Goal: Information Seeking & Learning: Learn about a topic

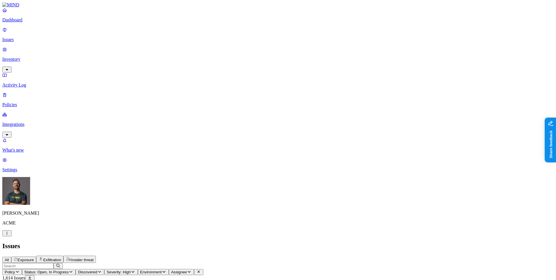
click at [22, 23] on p "Dashboard" at bounding box center [277, 19] width 551 height 5
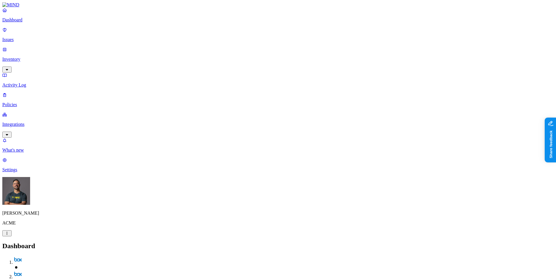
click at [23, 23] on p "Dashboard" at bounding box center [277, 19] width 551 height 5
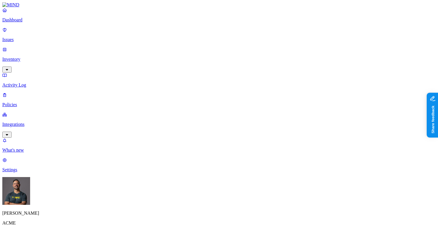
click at [35, 23] on p "Dashboard" at bounding box center [218, 19] width 433 height 5
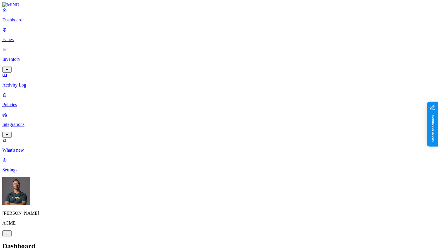
click at [58, 133] on nav "Dashboard Issues Inventory Activity Log Policies Integrations What's new 1 Sett…" at bounding box center [218, 90] width 433 height 165
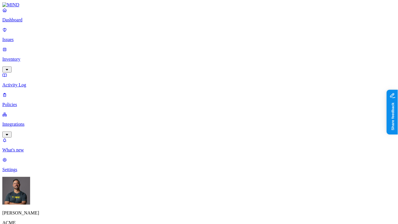
click at [18, 47] on link "Inventory" at bounding box center [198, 59] width 393 height 25
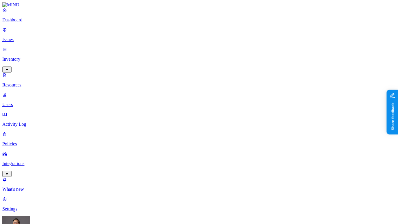
click at [27, 102] on p "Users" at bounding box center [198, 104] width 393 height 5
click at [260, 40] on span "Flagged users" at bounding box center [264, 44] width 15 height 10
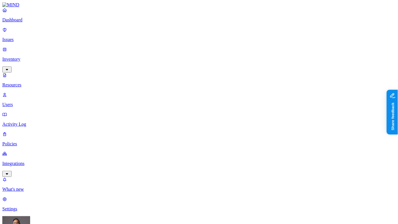
click at [20, 23] on p "Dashboard" at bounding box center [198, 19] width 393 height 5
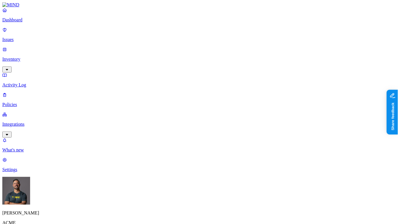
click at [26, 57] on p "Inventory" at bounding box center [198, 59] width 393 height 5
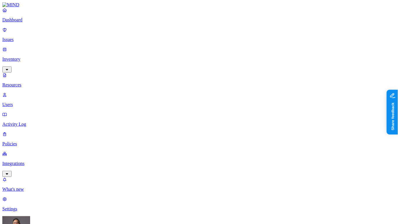
click at [33, 102] on p "Users" at bounding box center [198, 104] width 393 height 5
click at [257, 37] on div "Flagged users" at bounding box center [257, 42] width 0 height 16
click at [21, 23] on p "Dashboard" at bounding box center [198, 19] width 393 height 5
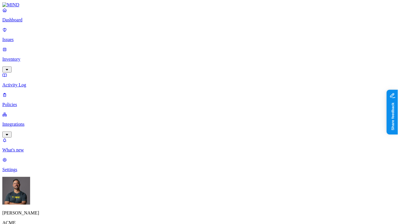
click at [19, 37] on p "Issues" at bounding box center [198, 39] width 393 height 5
click at [32, 23] on p "Dashboard" at bounding box center [198, 19] width 393 height 5
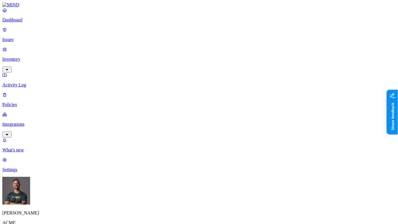
click at [53, 50] on link "Inventory" at bounding box center [198, 59] width 393 height 25
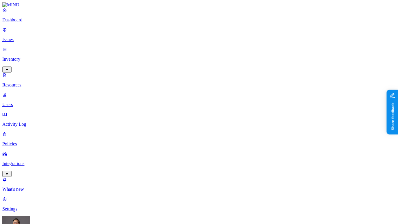
click at [36, 102] on p "Users" at bounding box center [198, 104] width 393 height 5
click at [261, 40] on span "Flagged users" at bounding box center [264, 44] width 15 height 10
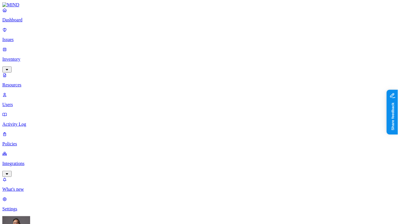
click at [18, 23] on p "Dashboard" at bounding box center [198, 19] width 393 height 5
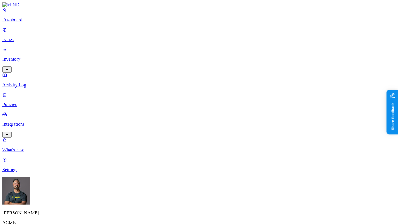
click at [23, 38] on p "Issues" at bounding box center [198, 39] width 393 height 5
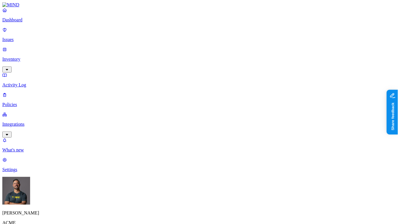
click at [33, 23] on p "Dashboard" at bounding box center [198, 19] width 393 height 5
click at [31, 57] on p "Inventory" at bounding box center [198, 59] width 393 height 5
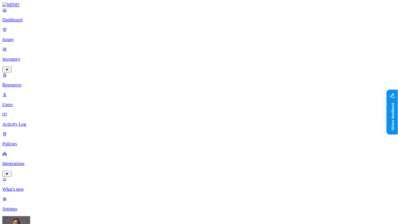
click at [32, 102] on p "Users" at bounding box center [198, 104] width 393 height 5
click at [257, 41] on span "Flagged users" at bounding box center [264, 44] width 15 height 10
click at [22, 22] on link "Dashboard" at bounding box center [198, 15] width 393 height 15
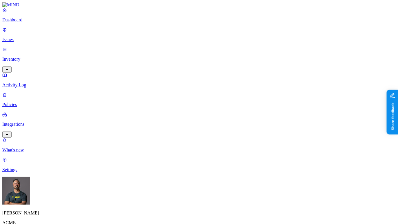
click at [18, 37] on p "Issues" at bounding box center [198, 39] width 393 height 5
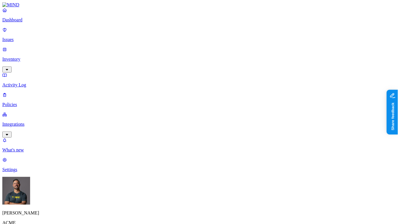
click at [20, 23] on p "Dashboard" at bounding box center [198, 19] width 393 height 5
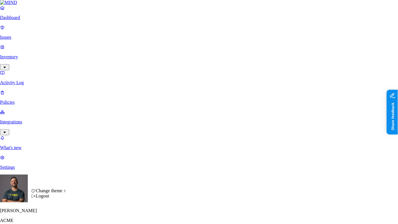
click at [92, 198] on span "Dark" at bounding box center [87, 195] width 9 height 5
click at [90, 193] on span "Light" at bounding box center [88, 190] width 10 height 5
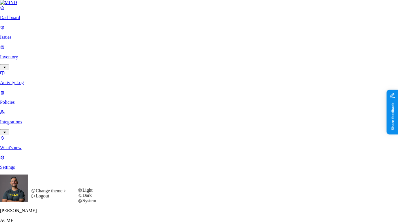
click at [92, 198] on span "Dark" at bounding box center [87, 195] width 9 height 5
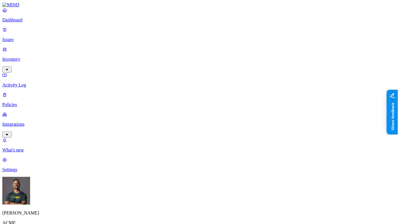
click at [39, 57] on p "Inventory" at bounding box center [198, 59] width 393 height 5
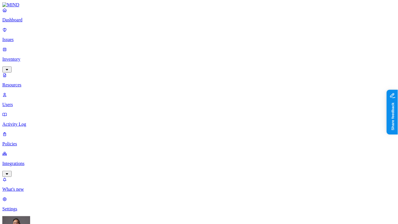
click at [32, 102] on p "Users" at bounding box center [198, 104] width 393 height 5
click at [265, 41] on span "Flagged users" at bounding box center [264, 44] width 15 height 10
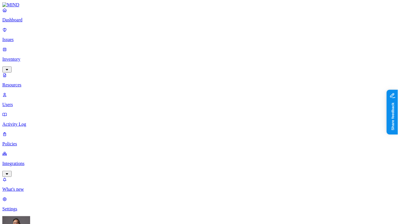
drag, startPoint x: 230, startPoint y: 6, endPoint x: 179, endPoint y: 14, distance: 51.8
click at [23, 57] on p "Inventory" at bounding box center [198, 59] width 393 height 5
click at [28, 102] on p "Users" at bounding box center [198, 104] width 393 height 5
click at [21, 23] on p "Dashboard" at bounding box center [198, 19] width 393 height 5
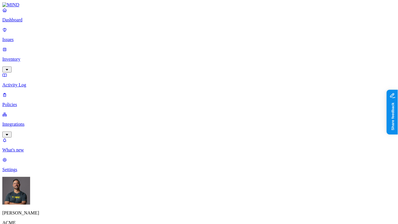
click at [23, 37] on p "Issues" at bounding box center [198, 39] width 393 height 5
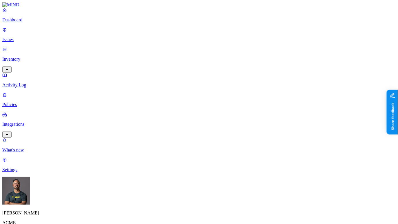
scroll to position [100, 0]
